Goal: Task Accomplishment & Management: Manage account settings

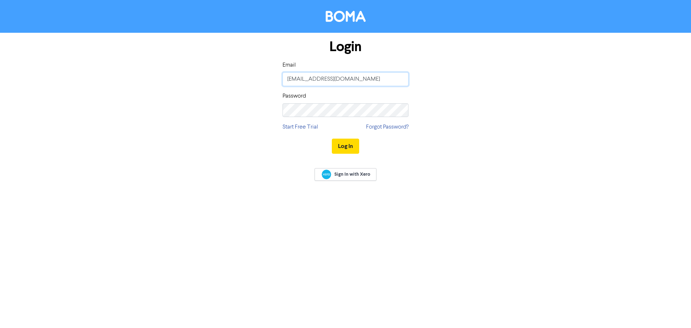
type input "[PERSON_NAME][EMAIL_ADDRESS][DOMAIN_NAME]"
click at [349, 143] on button "Log In" at bounding box center [345, 145] width 27 height 15
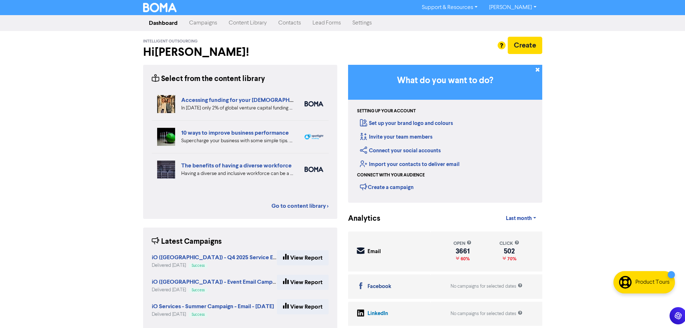
click at [203, 24] on link "Campaigns" at bounding box center [203, 23] width 40 height 14
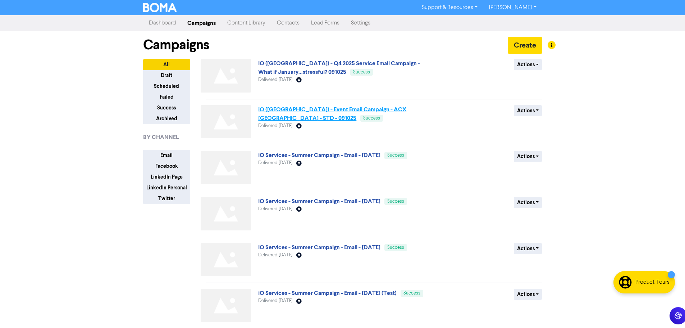
click at [369, 108] on link "iO ([GEOGRAPHIC_DATA]) - Event Email Campaign - ACX [GEOGRAPHIC_DATA] - STD - 0…" at bounding box center [332, 114] width 148 height 16
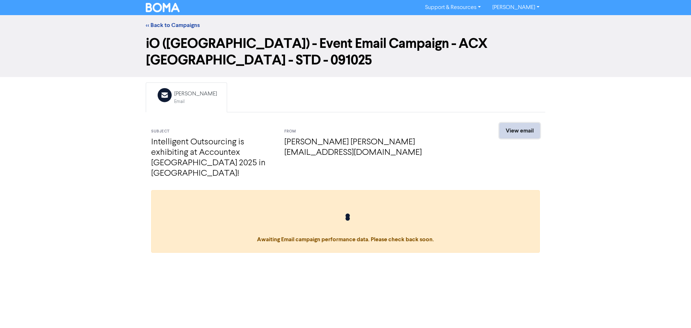
click at [518, 123] on link "View email" at bounding box center [519, 130] width 40 height 15
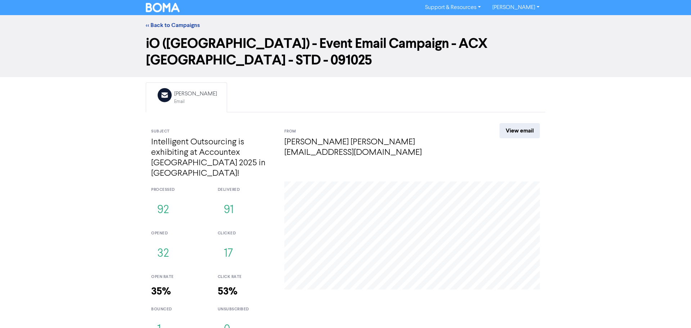
click at [173, 21] on div "<< Back to Campaigns" at bounding box center [345, 25] width 691 height 20
click at [177, 24] on link "<< Back to Campaigns" at bounding box center [173, 25] width 54 height 7
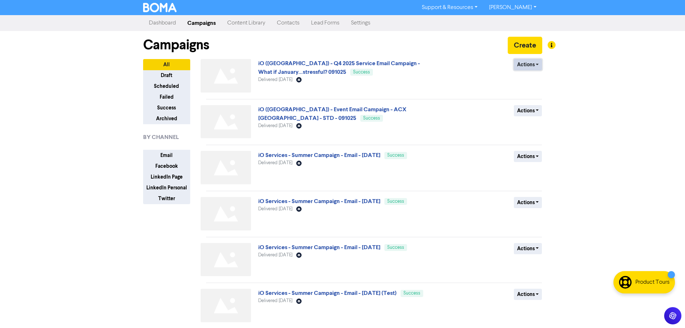
click at [537, 62] on button "Actions" at bounding box center [528, 64] width 28 height 11
click at [535, 80] on button "Duplicate" at bounding box center [542, 80] width 57 height 12
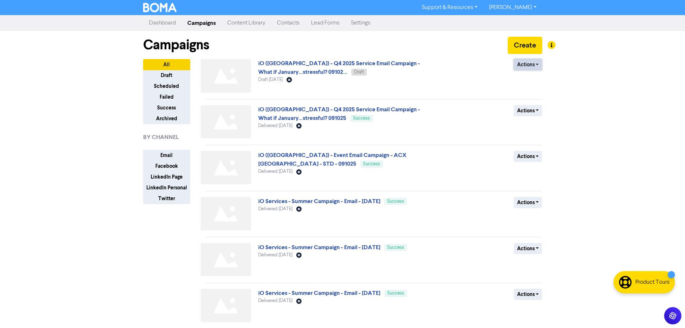
click at [522, 68] on button "Actions" at bounding box center [528, 64] width 28 height 11
click at [530, 93] on button "Duplicate" at bounding box center [542, 92] width 57 height 12
click at [536, 64] on button "Actions" at bounding box center [528, 64] width 28 height 11
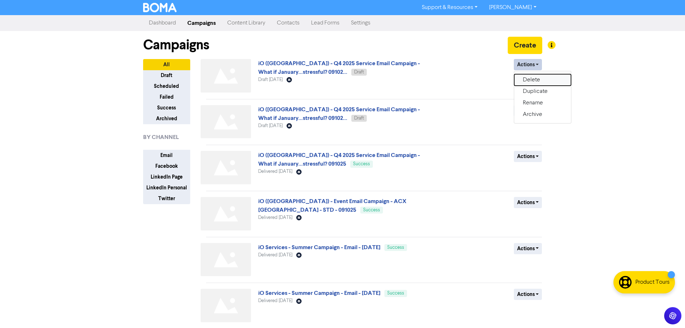
click at [529, 82] on button "Delete" at bounding box center [542, 80] width 57 height 12
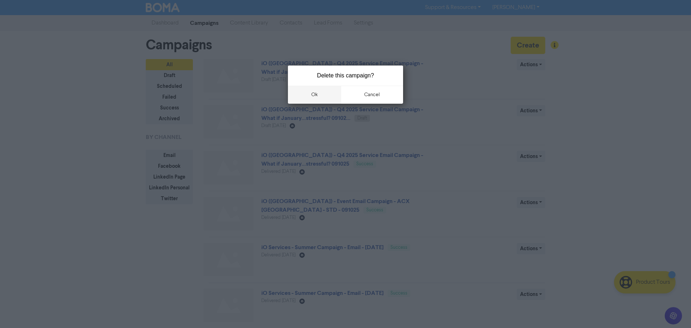
click at [320, 95] on button "ok" at bounding box center [314, 95] width 53 height 18
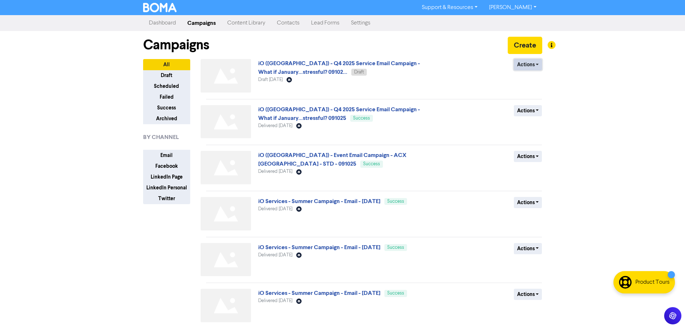
click at [524, 66] on button "Actions" at bounding box center [528, 64] width 28 height 11
click at [538, 101] on button "Rename" at bounding box center [542, 103] width 57 height 12
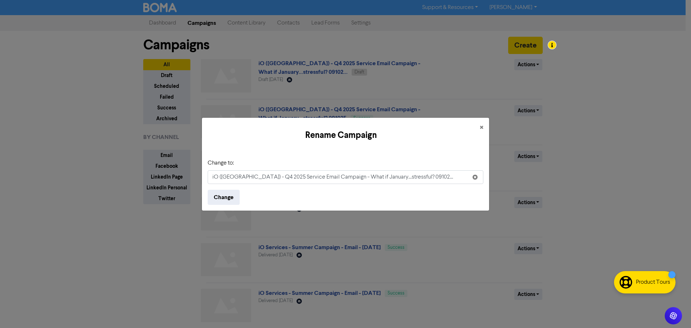
click at [229, 178] on input "iO ([GEOGRAPHIC_DATA]) - Q4 2025 Service Email Campaign - What if January...str…" at bounding box center [346, 177] width 276 height 14
drag, startPoint x: 423, startPoint y: 177, endPoint x: 193, endPoint y: 170, distance: 230.3
click at [193, 170] on div "Rename Campaign × Change to: iO ([GEOGRAPHIC_DATA]) - Q4 2025 Service Email Cam…" at bounding box center [345, 164] width 691 height 328
paste input "Event Email Campaign - ACX [GEOGRAPHIC_DATA] - Why Meet Us?"
click at [378, 175] on input "iO ([GEOGRAPHIC_DATA]) - Event Email Campaign - ACX [GEOGRAPHIC_DATA] - Why Mee…" at bounding box center [346, 177] width 276 height 14
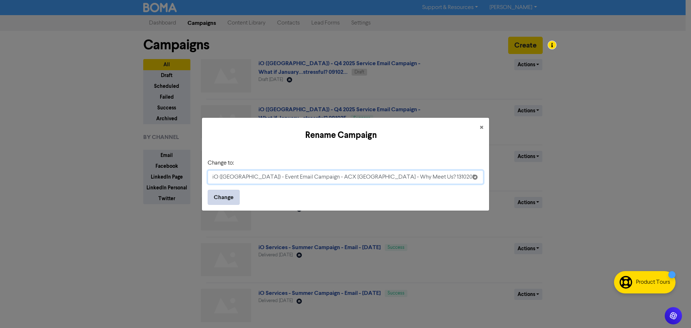
type input "iO ([GEOGRAPHIC_DATA]) - Event Email Campaign - ACX [GEOGRAPHIC_DATA] - Why Mee…"
click at [222, 195] on button "Change" at bounding box center [224, 197] width 32 height 15
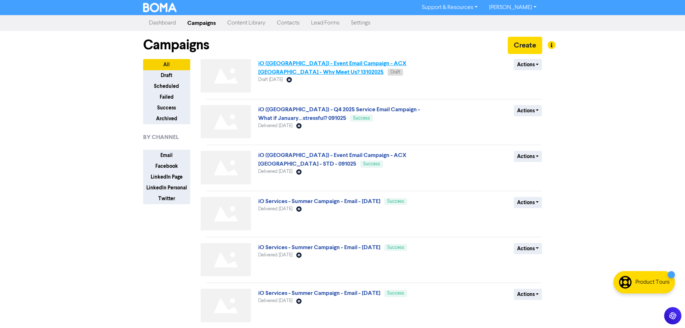
click at [365, 63] on link "iO ([GEOGRAPHIC_DATA]) - Event Email Campaign - ACX [GEOGRAPHIC_DATA] - Why Mee…" at bounding box center [332, 68] width 148 height 16
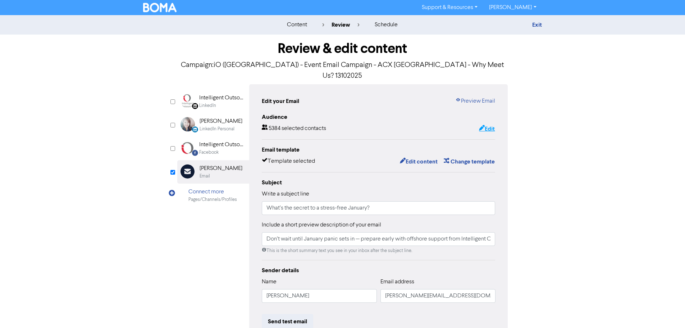
click at [488, 124] on button "Edit" at bounding box center [487, 128] width 17 height 9
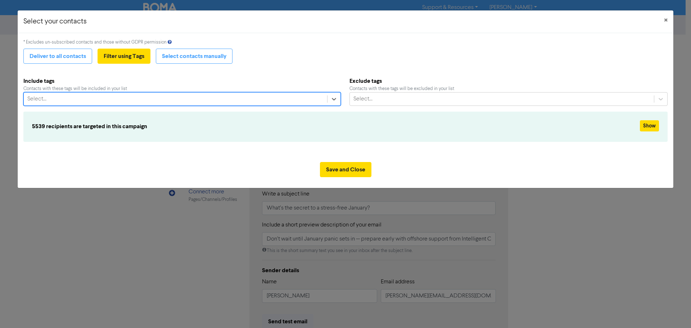
click at [244, 97] on div "Select..." at bounding box center [175, 98] width 303 height 13
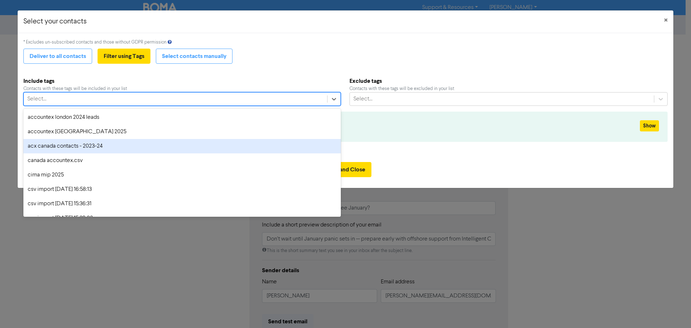
click at [109, 145] on div "acx canada contacts - 2023-24" at bounding box center [181, 146] width 317 height 14
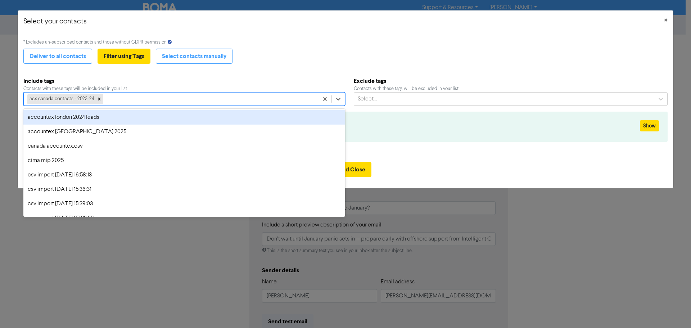
click at [128, 98] on div "acx canada contacts - 2023-24" at bounding box center [171, 98] width 295 height 13
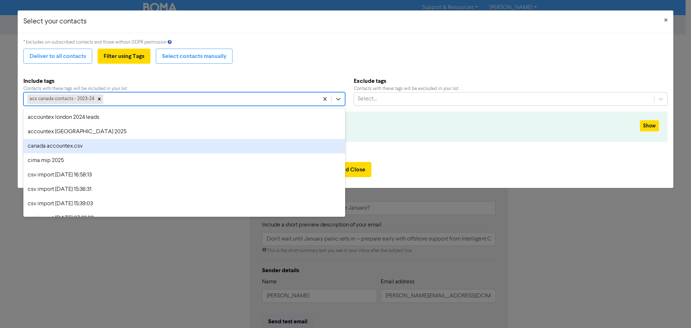
click at [102, 144] on div "canada accountex.csv" at bounding box center [184, 146] width 322 height 14
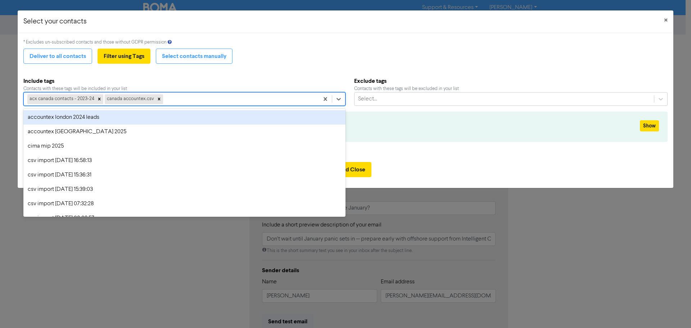
click at [181, 95] on div "acx canada contacts - 2023-24 canada accountex.csv" at bounding box center [171, 98] width 295 height 13
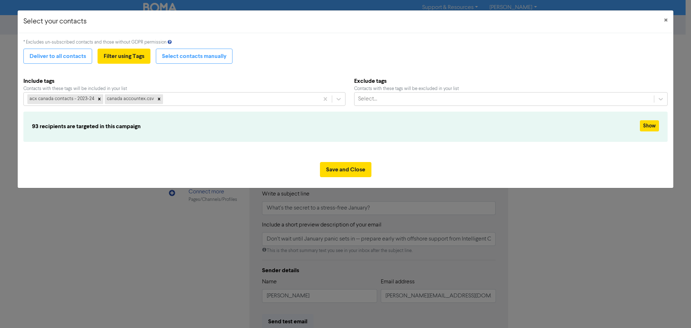
click at [128, 243] on div "Select your contacts × * Excludes un-subscribed contacts and those without GDPR…" at bounding box center [345, 164] width 691 height 328
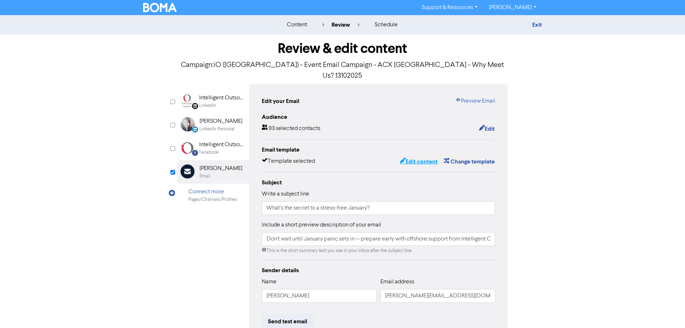
click at [427, 157] on button "Edit content" at bounding box center [419, 161] width 38 height 9
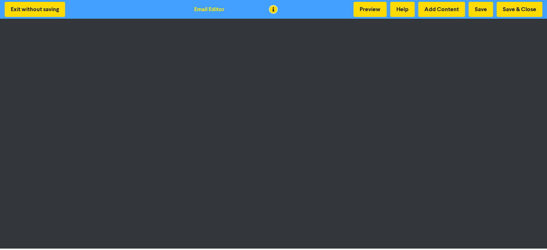
scroll to position [1, 0]
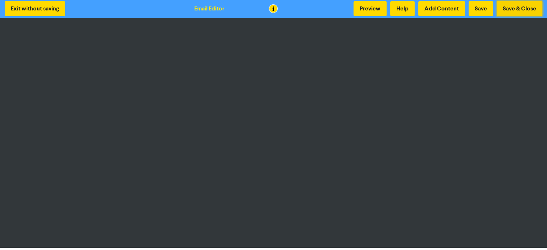
click at [519, 9] on button "Save & Close" at bounding box center [520, 8] width 46 height 15
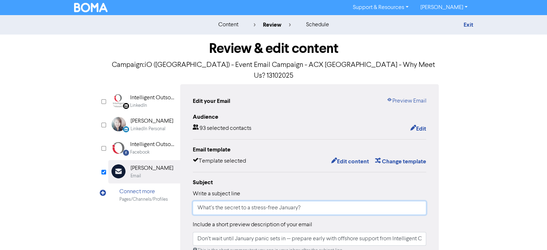
drag, startPoint x: 309, startPoint y: 199, endPoint x: 151, endPoint y: 192, distance: 158.1
click at [151, 192] on div "LinkedIn Page Created with Sketch. Intelligent Outsourcing LinkedIn LinkedIn Pe…" at bounding box center [273, 237] width 331 height 306
paste input "y Canadian firms are turning to offshoring"
type input "Why Canadian firms are turning to offshoring?"
click at [309, 232] on input "Don’t wait until January panic sets in — prepare early with offshore support fr…" at bounding box center [310, 239] width 234 height 14
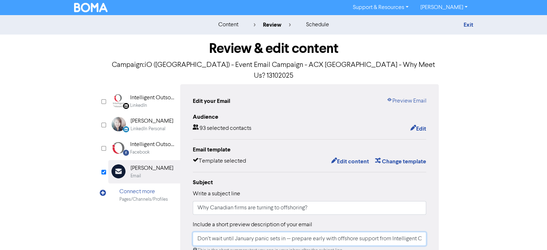
paste input "iscover how outsourcing with iO helps firms scale smoothly and confidently"
click at [225, 232] on input "Discover how outsourcing with iO helps firms scale smoothly and confidently." at bounding box center [310, 239] width 234 height 14
click at [395, 232] on input "Discover how offshoring with Intelligent Outsourcing helps firms scale smoothly…" at bounding box center [310, 239] width 234 height 14
type input "Discover how offshoring with Intelligent Outsourcing helps firms scale smoothly…"
click at [236, 201] on input "Why Canadian firms are turning to offshoring?" at bounding box center [310, 208] width 234 height 14
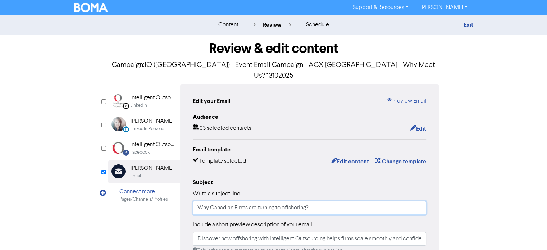
click at [259, 201] on input "Why Canadian Firms are turning to offshoring?" at bounding box center [310, 208] width 234 height 14
click at [251, 201] on input "Why Canadian Firms are Turning to offshoring?" at bounding box center [310, 208] width 234 height 14
click at [281, 201] on input "Why Canadian Firms Are Turning to offshoring?" at bounding box center [310, 208] width 234 height 14
drag, startPoint x: 289, startPoint y: 198, endPoint x: 296, endPoint y: 203, distance: 8.8
click at [290, 201] on input "Why Canadian Firms Are Turning To offshoring?" at bounding box center [310, 208] width 234 height 14
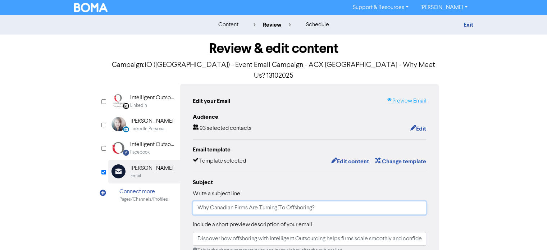
type input "Why Canadian Firms Are Turning To Offshoring?"
click at [397, 97] on link "Preview Email" at bounding box center [406, 101] width 40 height 9
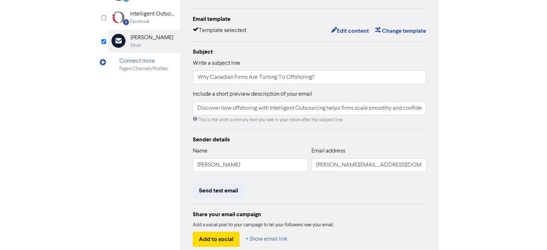
scroll to position [161, 0]
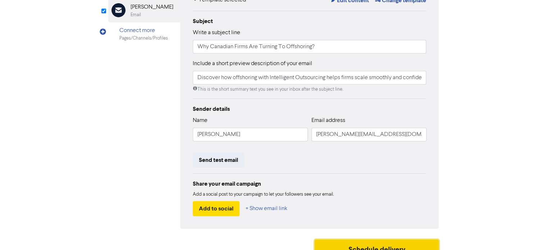
click at [386, 240] on button "Schedule delivery" at bounding box center [377, 249] width 124 height 18
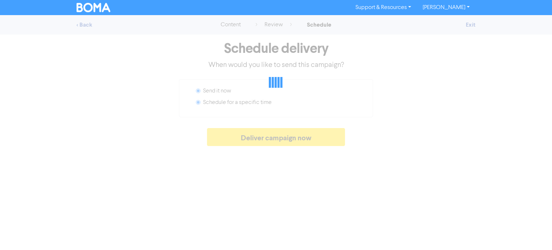
radio input "false"
radio input "true"
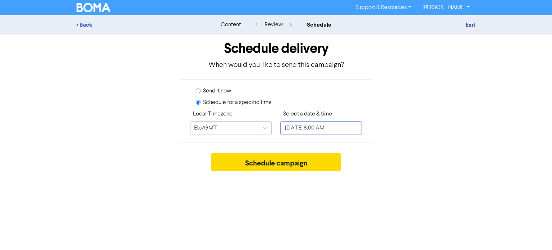
click at [336, 127] on input "[DATE] 8:00 AM" at bounding box center [322, 128] width 82 height 14
select select "9"
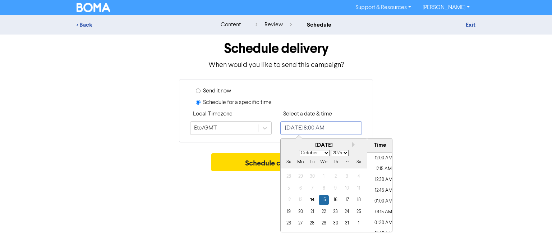
scroll to position [311, 0]
click at [311, 199] on div "14" at bounding box center [313, 200] width 10 height 10
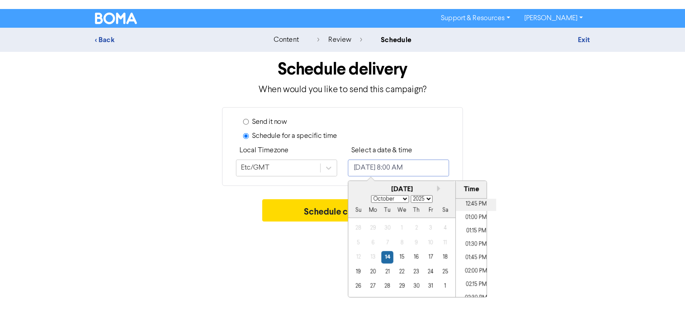
scroll to position [563, 0]
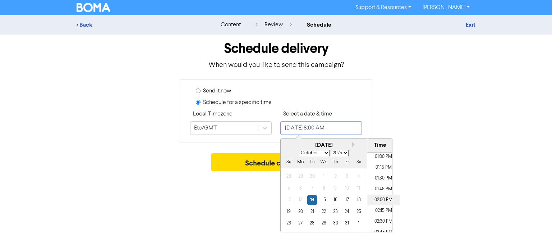
click at [383, 201] on li "02:00 PM" at bounding box center [384, 200] width 32 height 11
type input "[DATE] 2:00 PM"
click at [247, 206] on div "Support & Resources Video Tutorials FAQ & Guides Marketing Education [PERSON_NA…" at bounding box center [276, 125] width 552 height 250
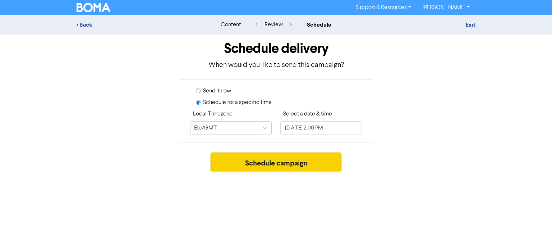
click at [258, 164] on button "Schedule campaign" at bounding box center [276, 162] width 130 height 18
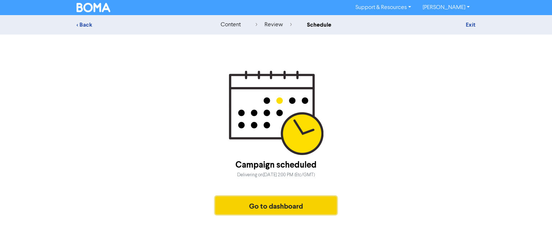
click at [282, 210] on button "Go to dashboard" at bounding box center [276, 205] width 122 height 18
